Goal: Information Seeking & Learning: Learn about a topic

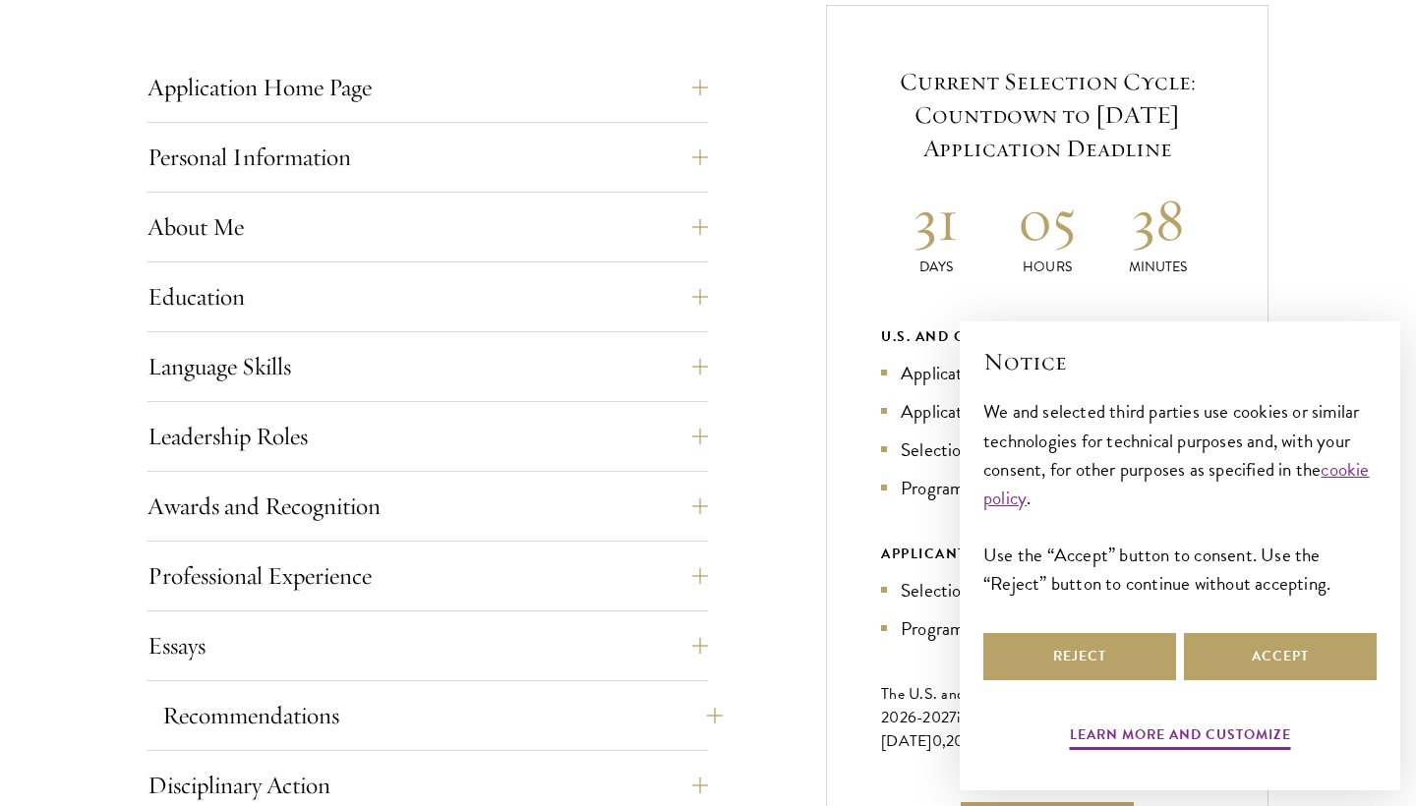
scroll to position [791, 0]
click at [1106, 668] on button "Reject" at bounding box center [1079, 656] width 193 height 47
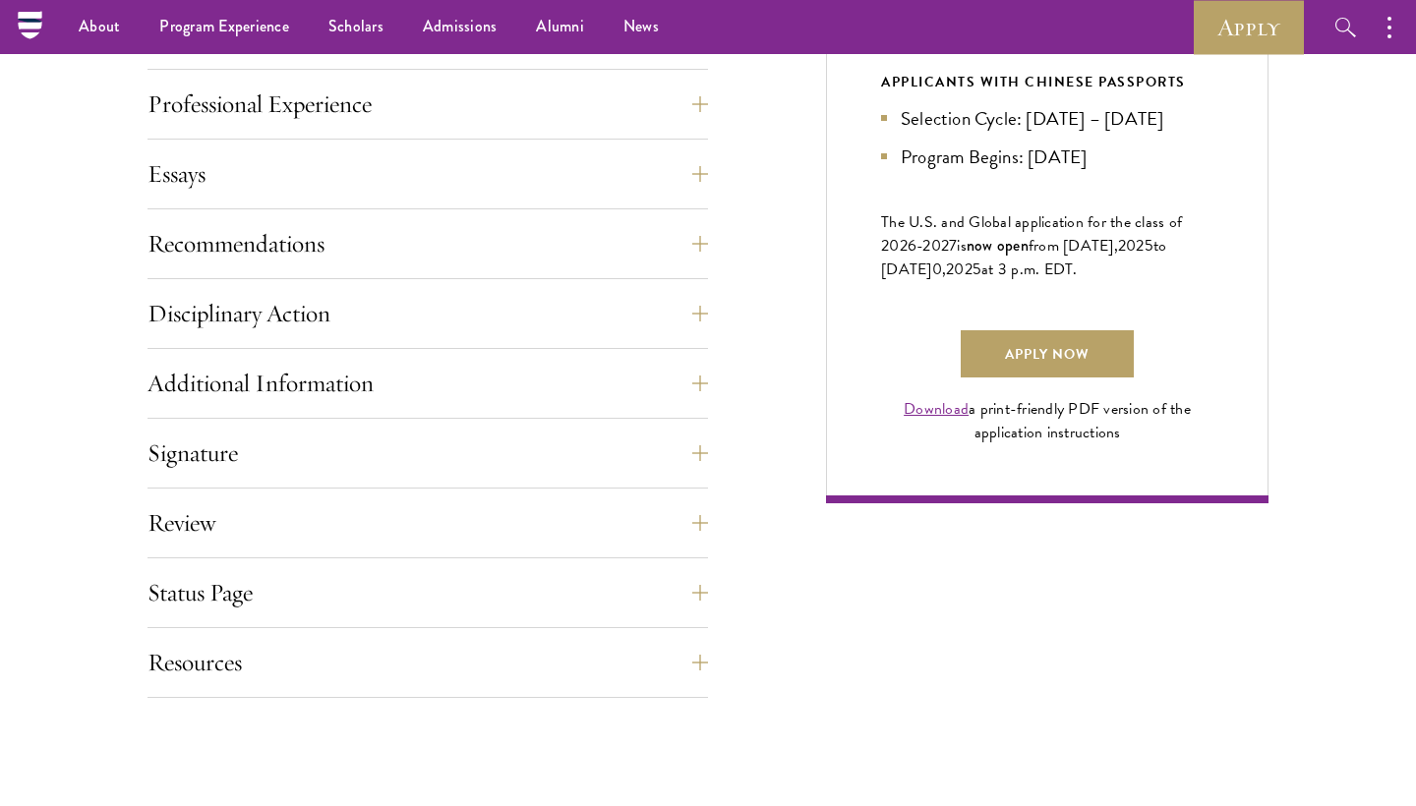
scroll to position [1222, 0]
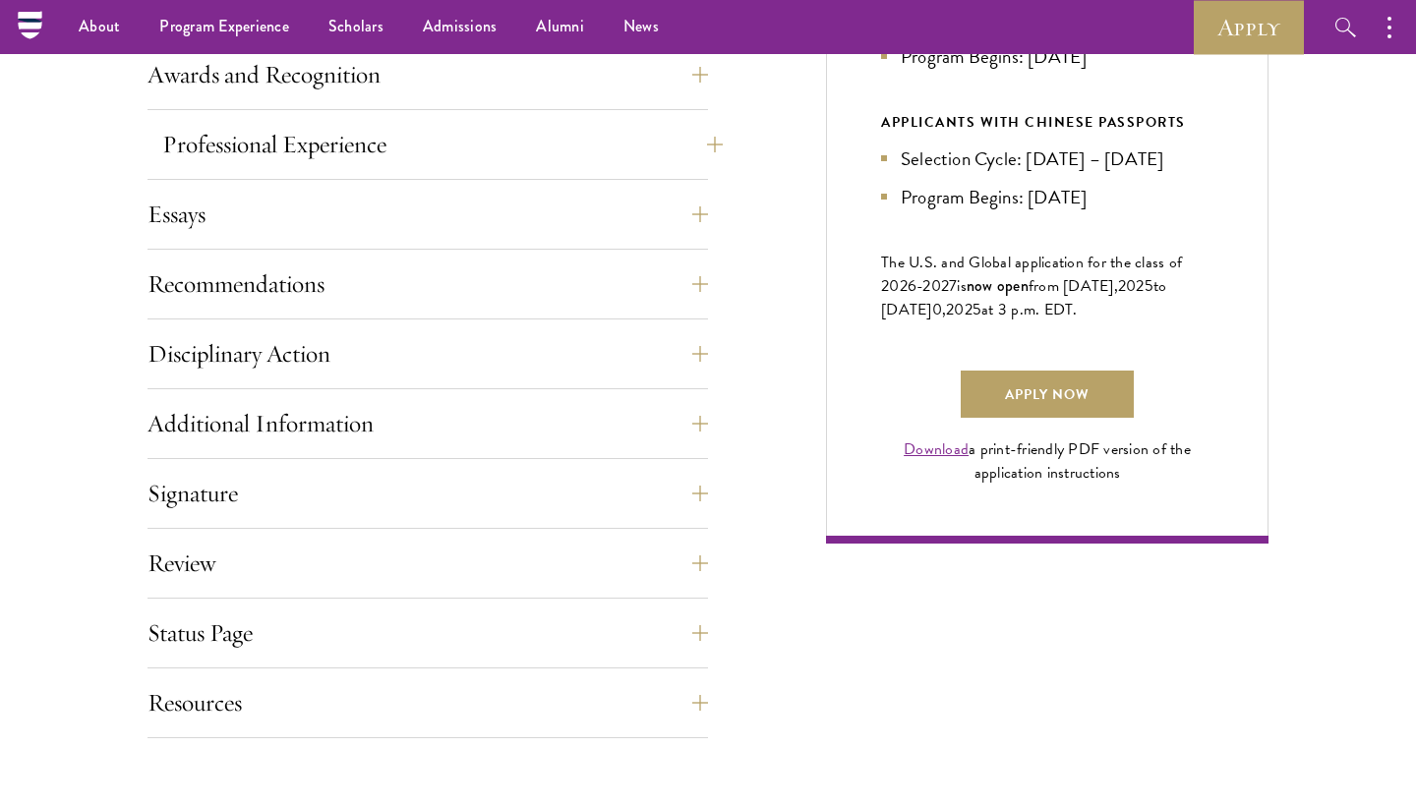
click at [685, 141] on button "Professional Experience" at bounding box center [442, 144] width 560 height 47
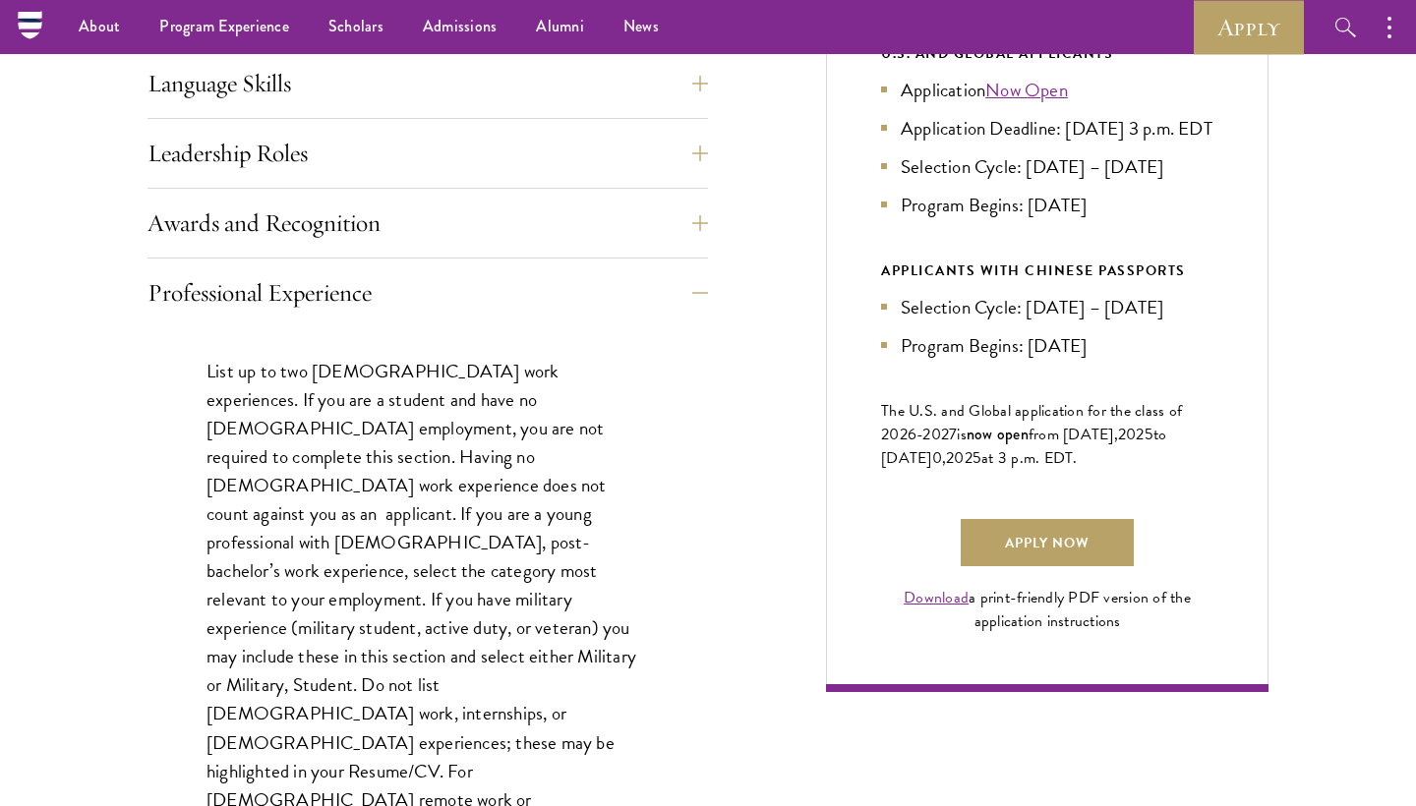
scroll to position [1018, 0]
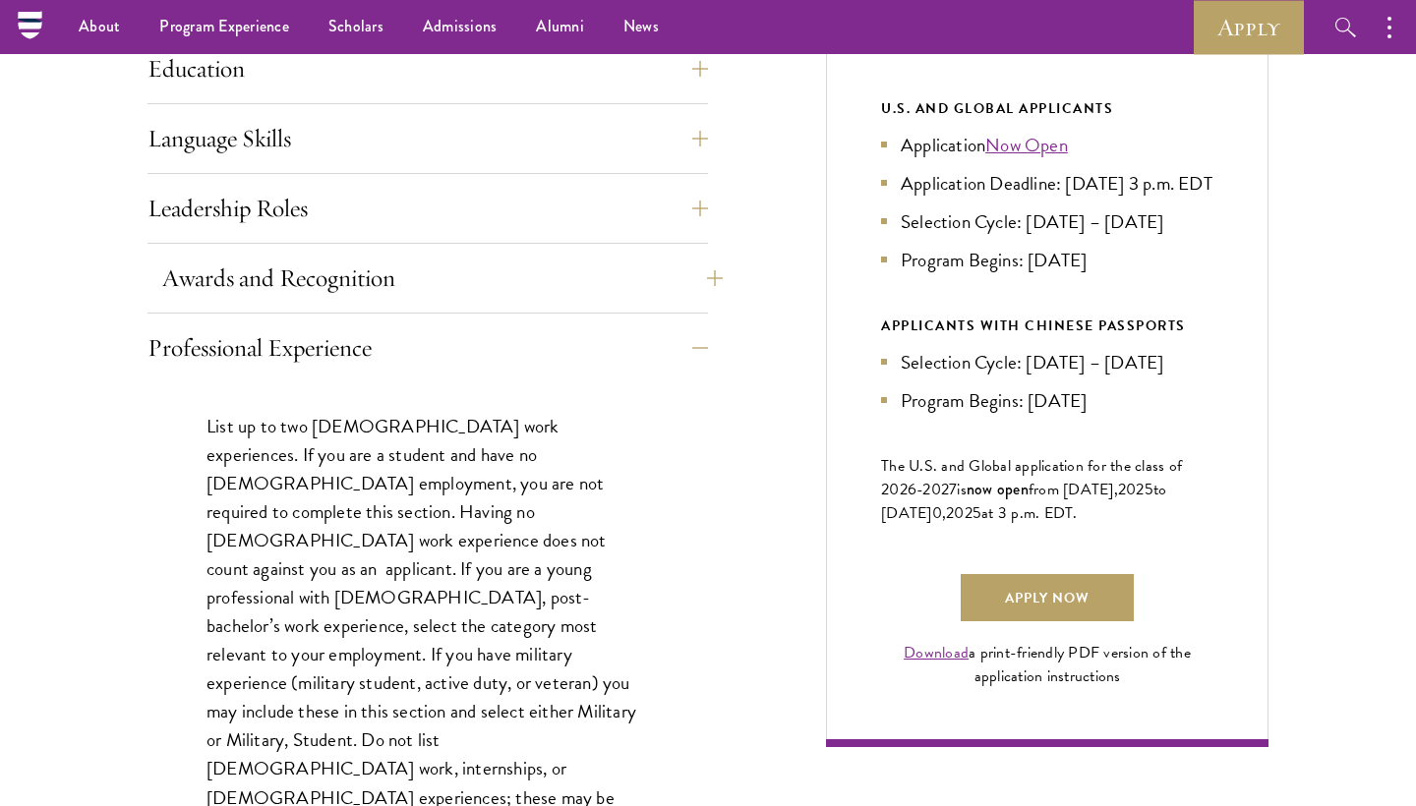
click at [696, 255] on button "Awards and Recognition" at bounding box center [442, 278] width 560 height 47
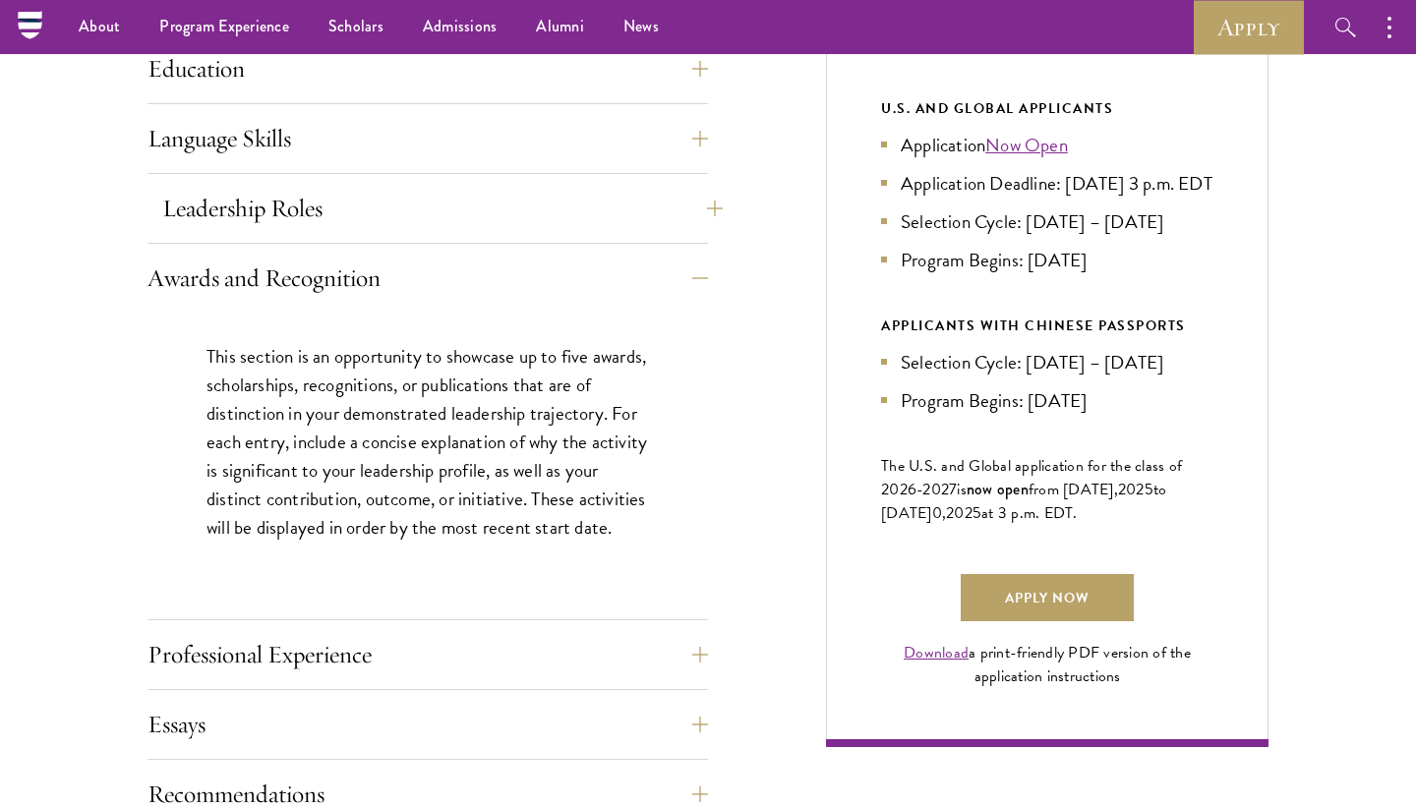
click at [681, 198] on button "Leadership Roles" at bounding box center [442, 208] width 560 height 47
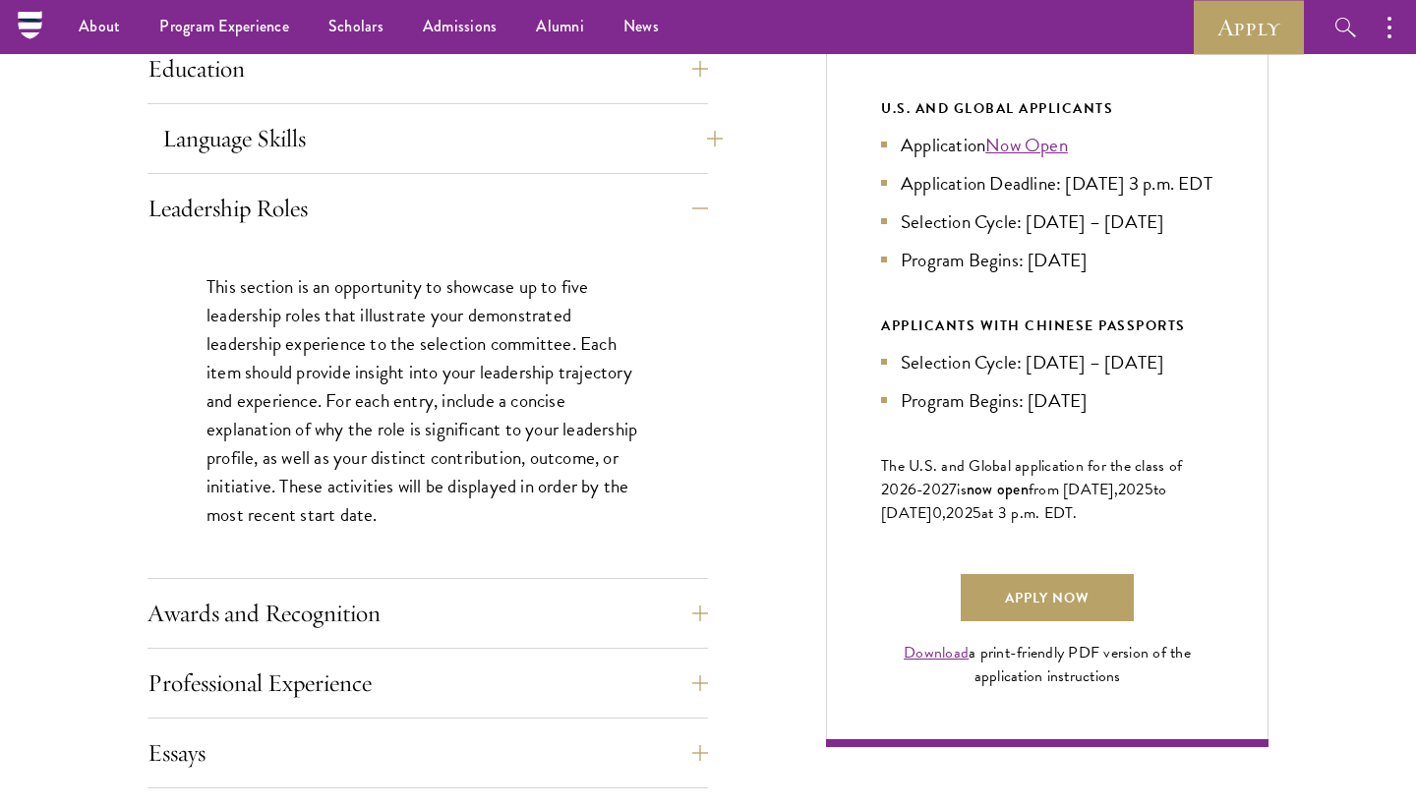
click at [660, 149] on button "Language Skills" at bounding box center [442, 138] width 560 height 47
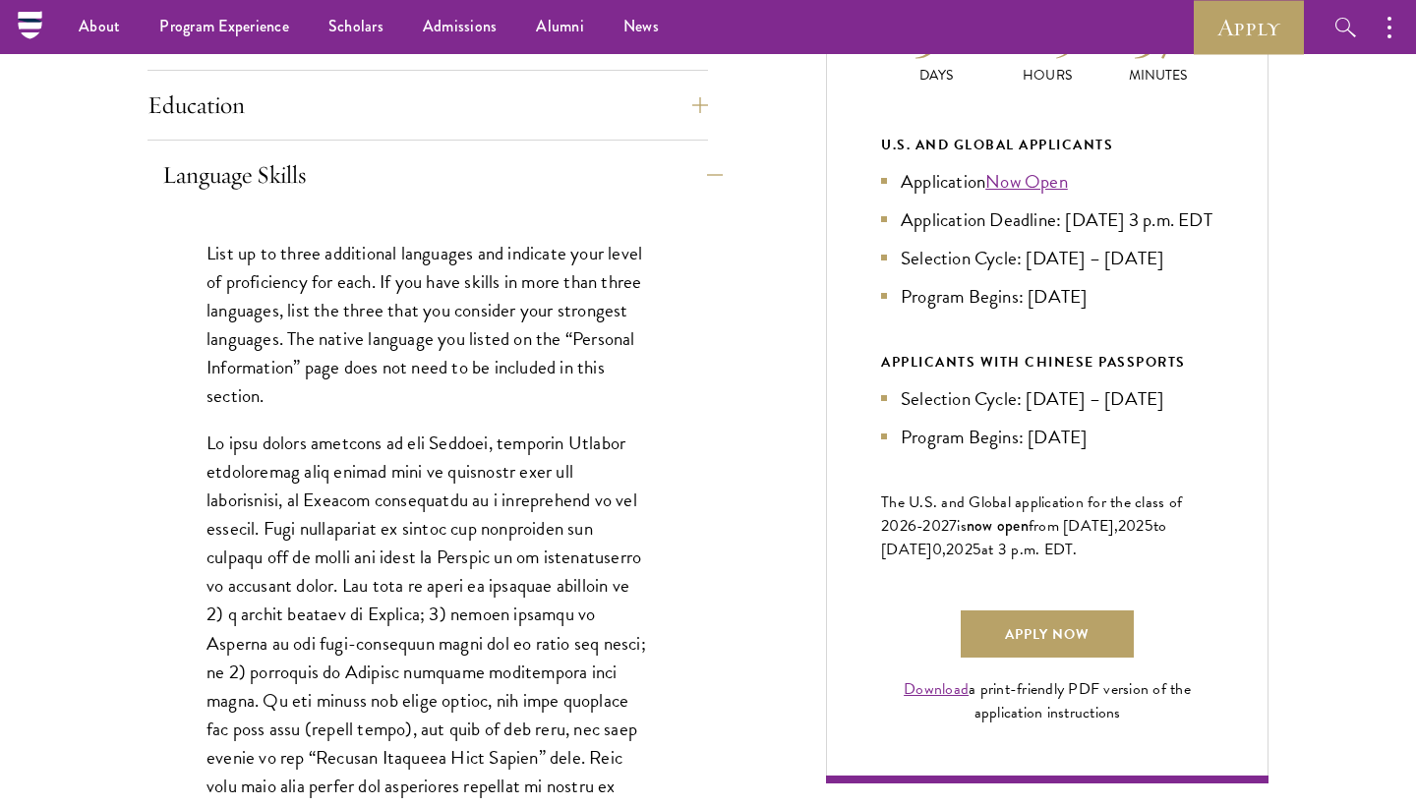
scroll to position [976, 0]
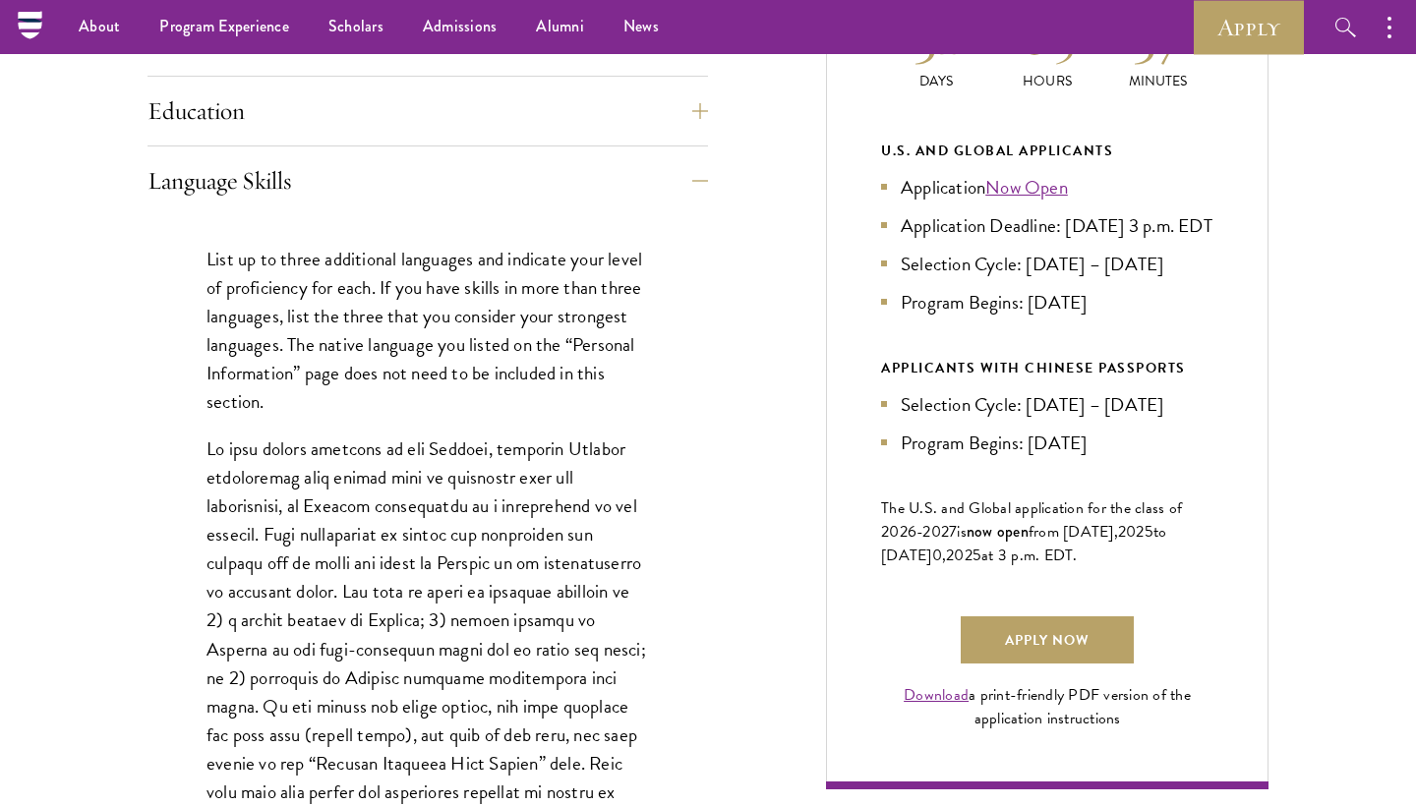
click at [651, 135] on div "Education List only undergraduate and graduate degrees completed (or on track t…" at bounding box center [427, 116] width 560 height 59
click at [639, 115] on button "Education" at bounding box center [442, 110] width 560 height 47
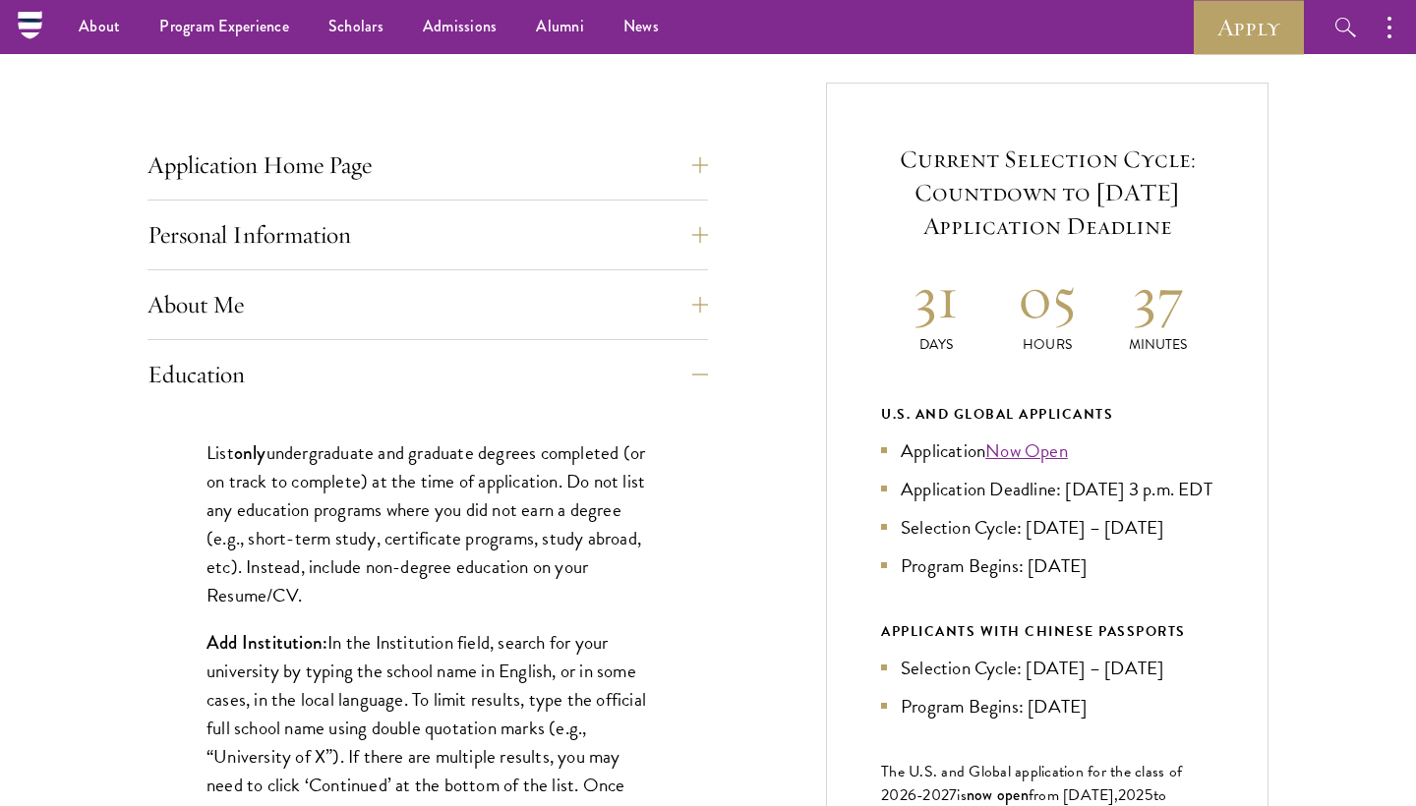
scroll to position [635, 0]
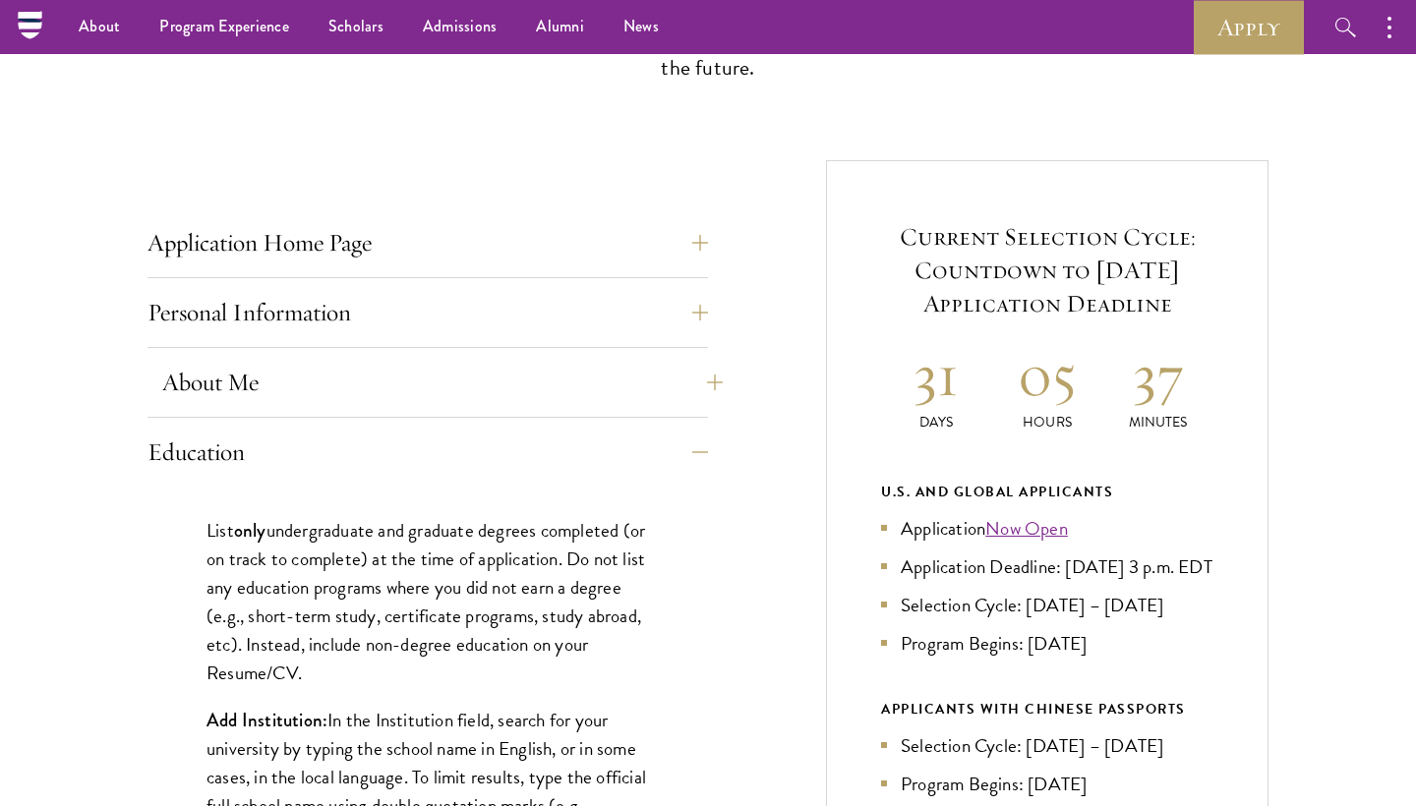
click at [607, 389] on button "About Me" at bounding box center [442, 382] width 560 height 47
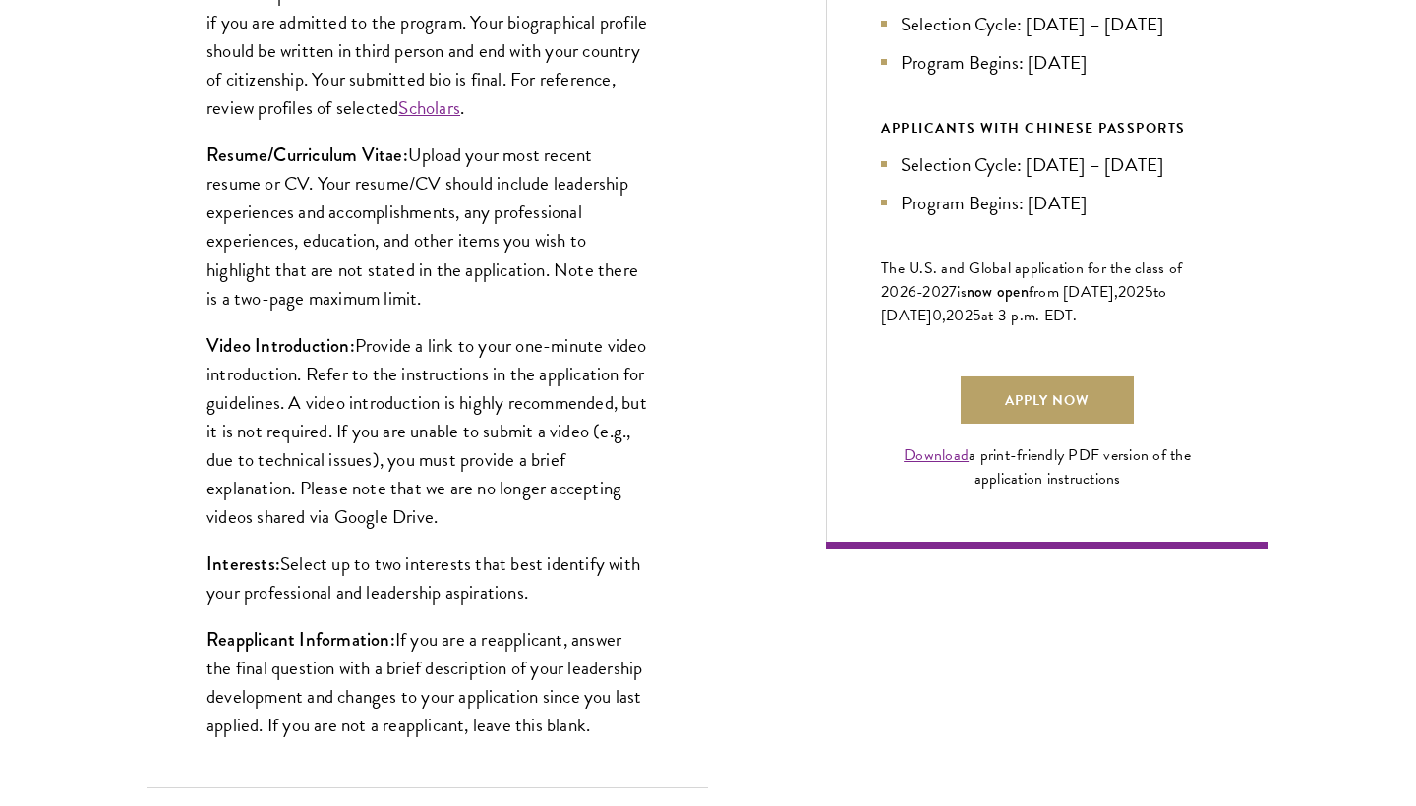
scroll to position [1220, 0]
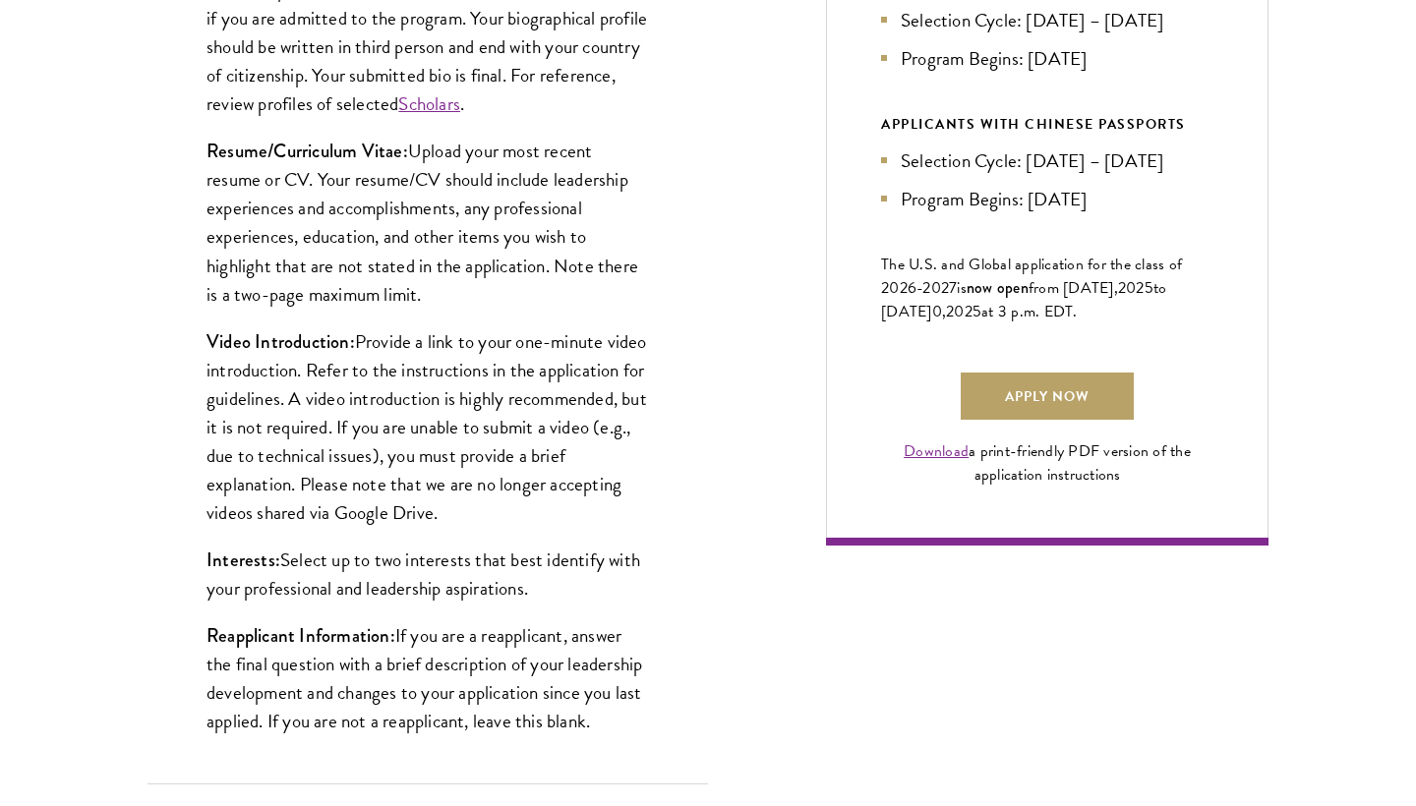
drag, startPoint x: 414, startPoint y: 151, endPoint x: 450, endPoint y: 303, distance: 155.7
click at [451, 304] on p "Resume/Curriculum Vitae: Upload your most recent resume or CV. Your resume/CV s…" at bounding box center [427, 222] width 442 height 171
copy p "Upload your most recent resume or CV. Your resume/CV should include leadership …"
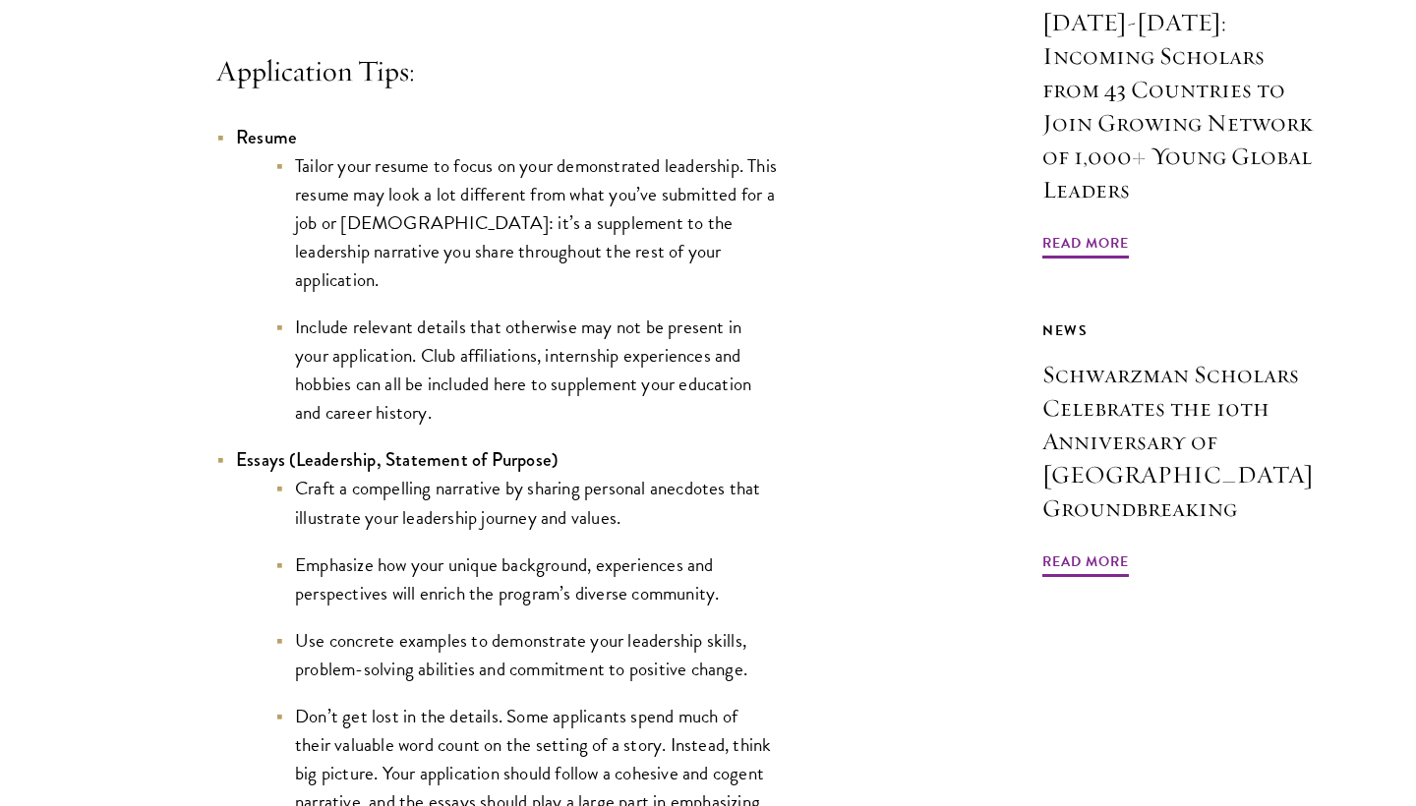
scroll to position [1764, 0]
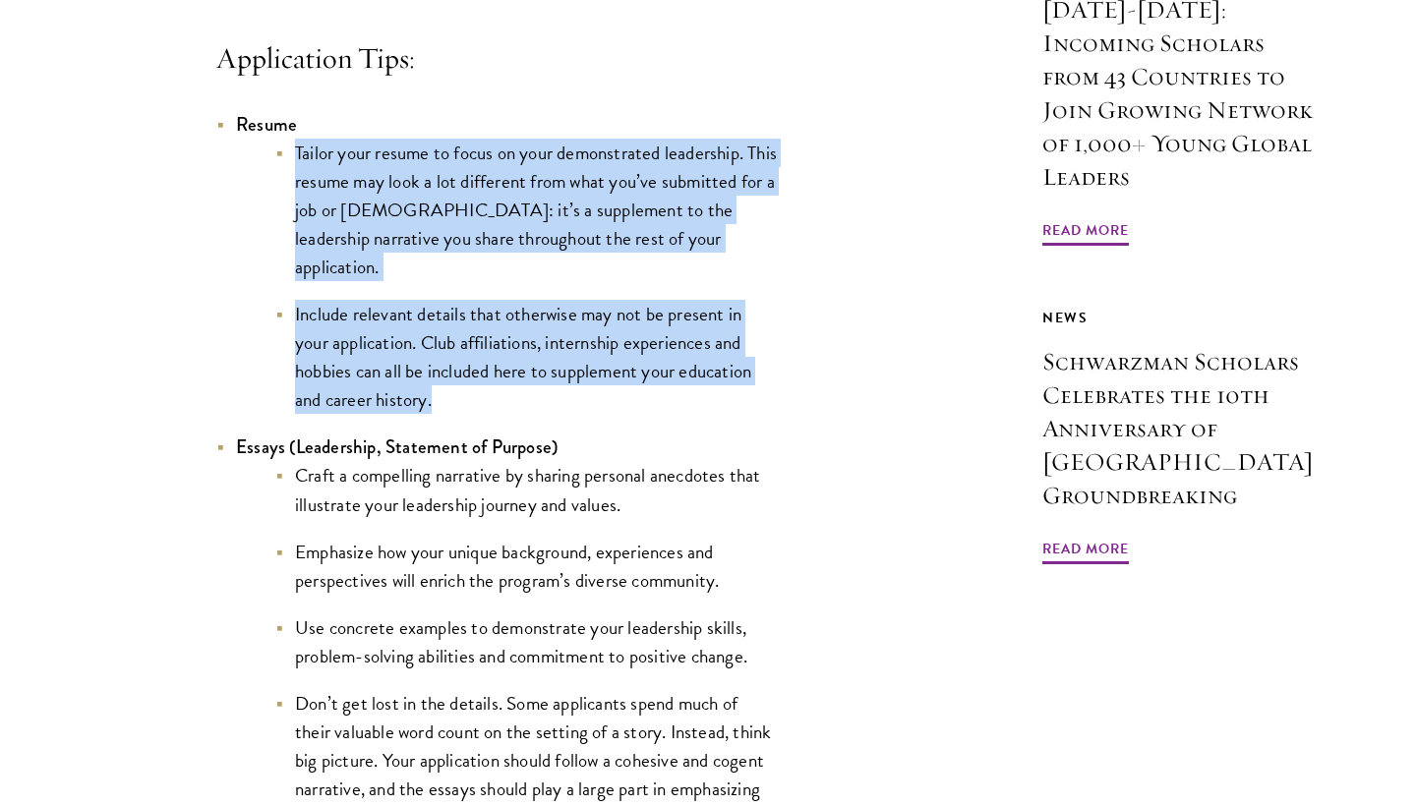
drag, startPoint x: 451, startPoint y: 413, endPoint x: 269, endPoint y: 182, distance: 294.0
click at [269, 182] on ul "Tailor your resume to focus on your demonstrated leadership. This resume may lo…" at bounding box center [506, 277] width 541 height 276
copy ul "Tailor your resume to focus on your demonstrated leadership. This resume may lo…"
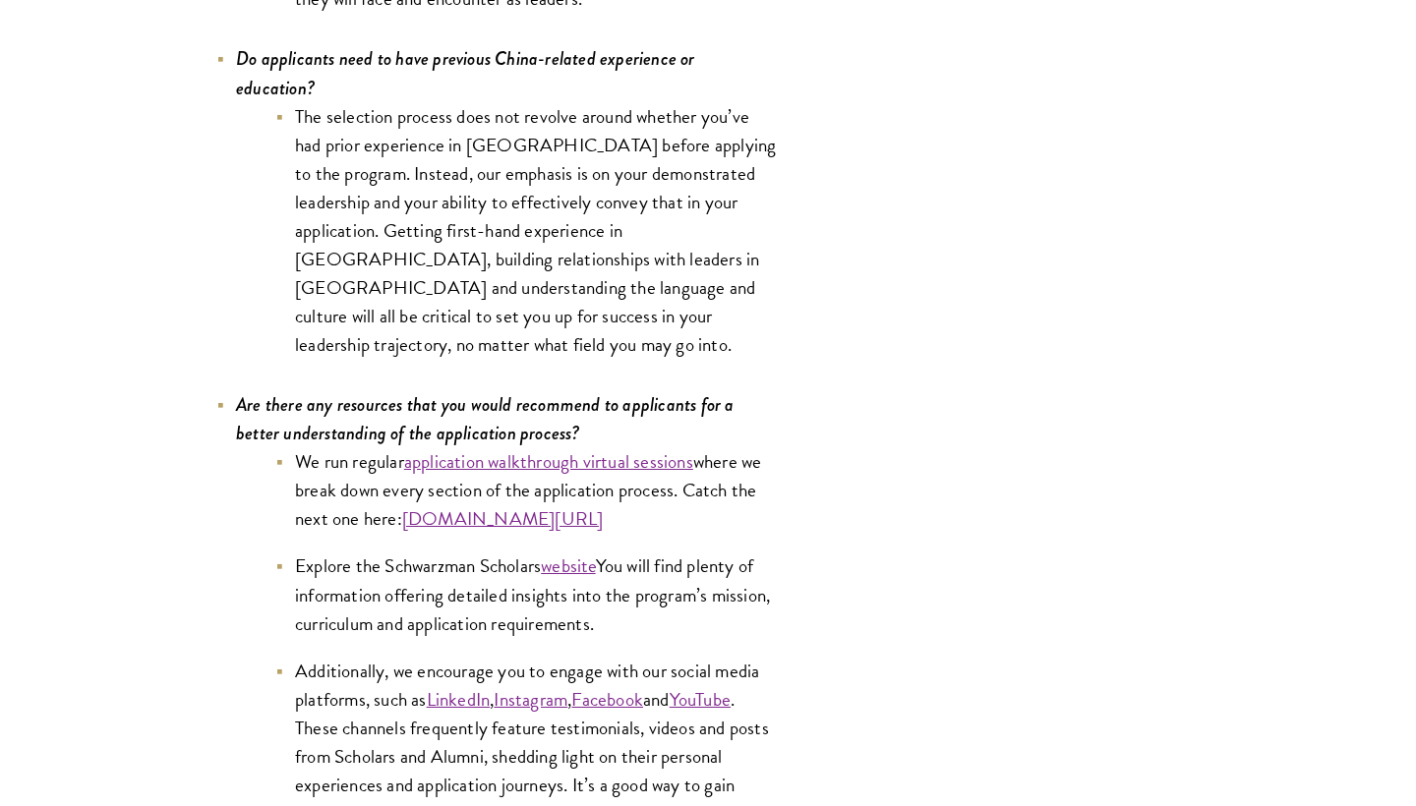
scroll to position [9527, 0]
click at [637, 446] on link "application walkthrough virtual sessions" at bounding box center [548, 460] width 289 height 29
